Goal: Transaction & Acquisition: Purchase product/service

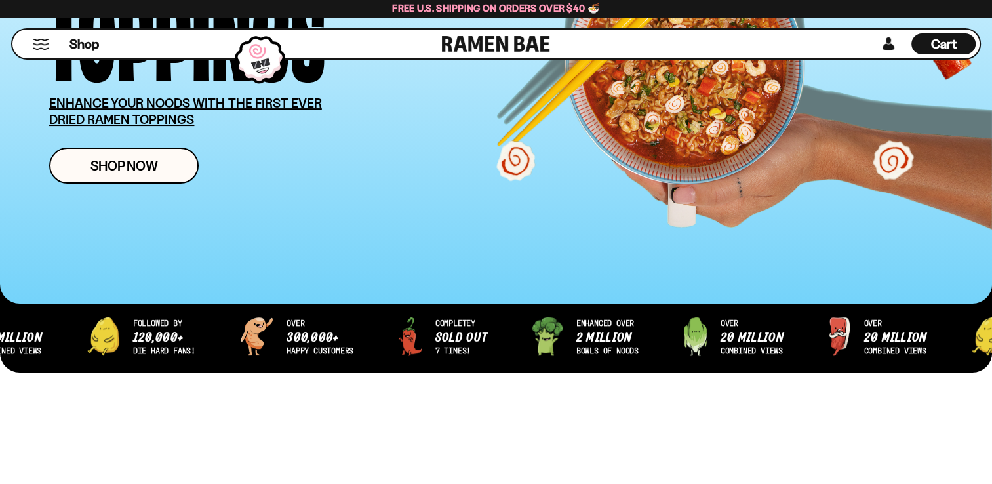
scroll to position [262, 0]
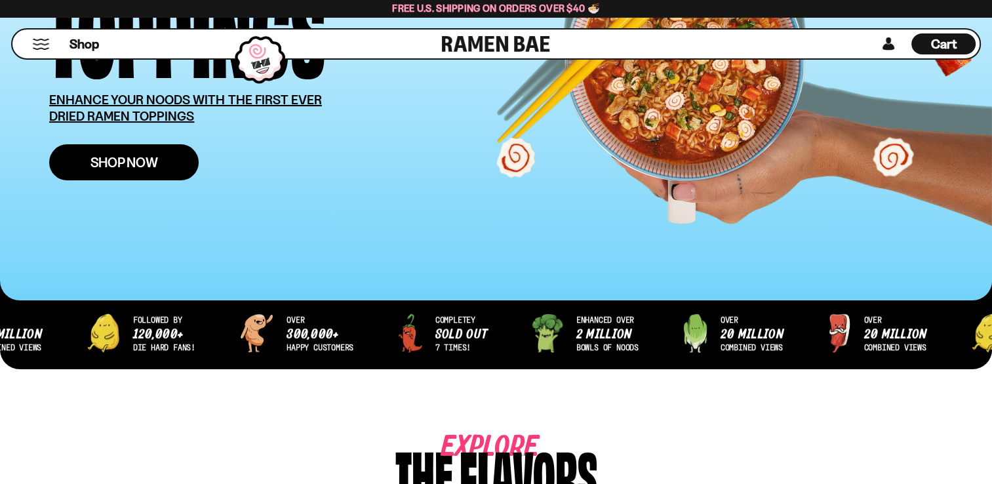
click at [124, 167] on span "Shop Now" at bounding box center [123, 162] width 67 height 14
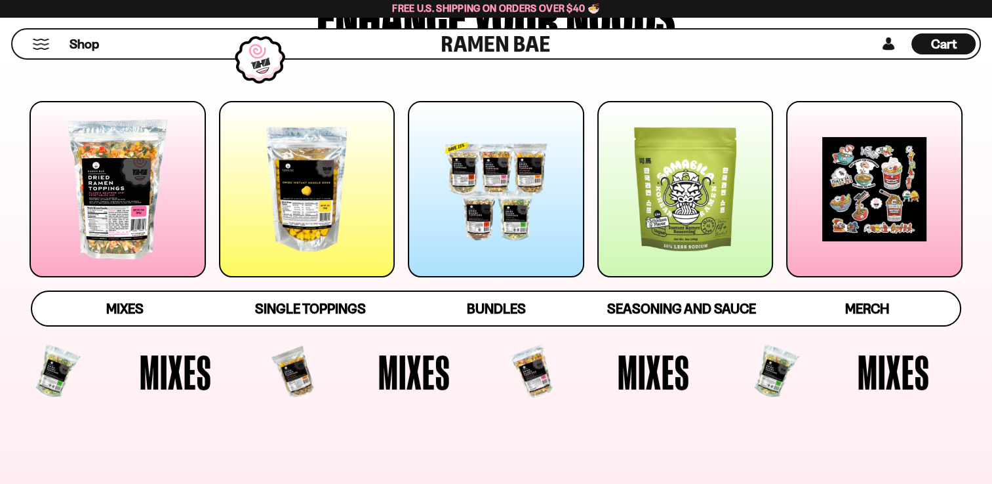
scroll to position [197, 0]
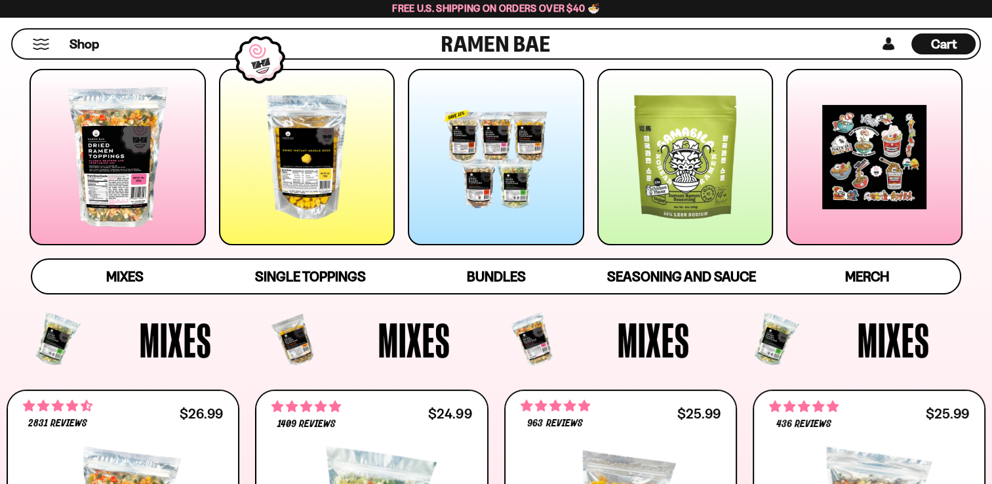
click at [527, 187] on div at bounding box center [496, 157] width 176 height 176
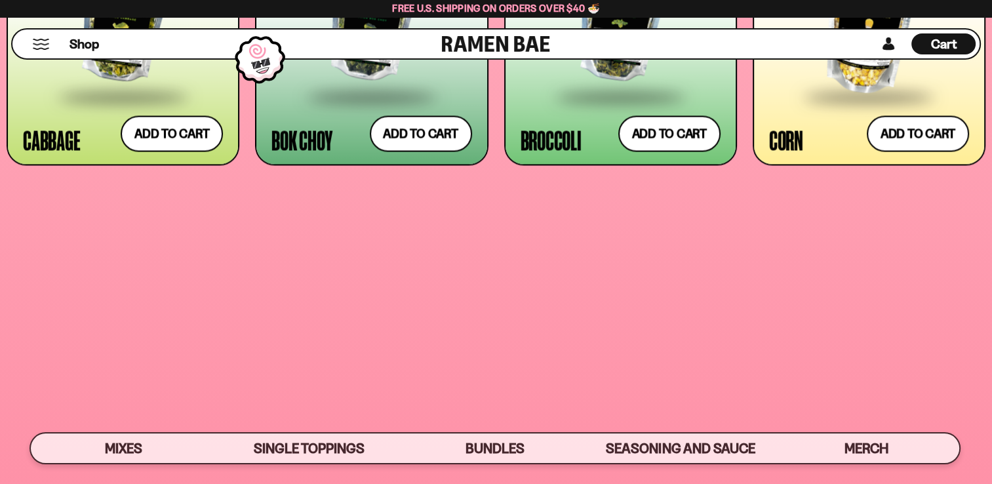
scroll to position [2828, 0]
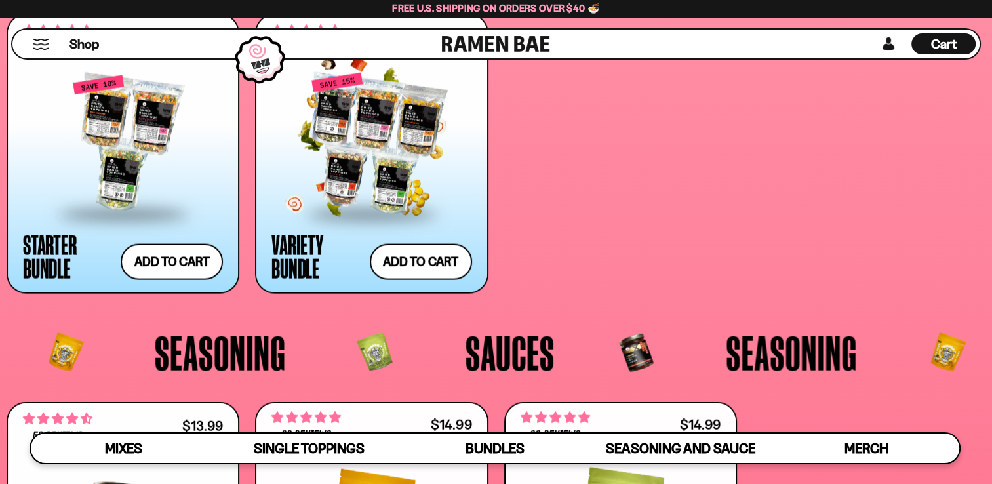
click at [317, 191] on span at bounding box center [372, 214] width 160 height 46
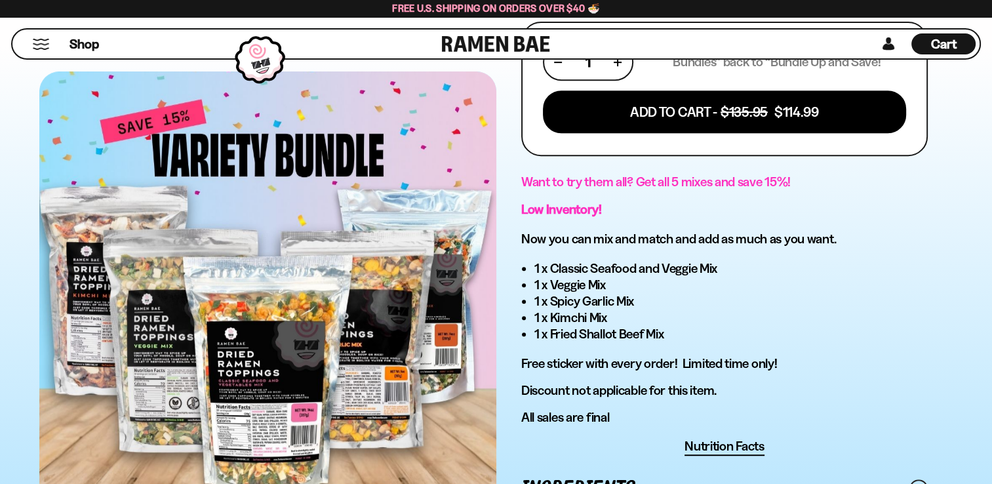
scroll to position [328, 0]
